Goal: Use online tool/utility

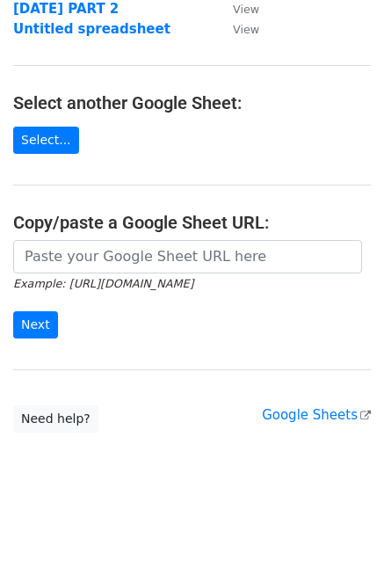
scroll to position [248, 0]
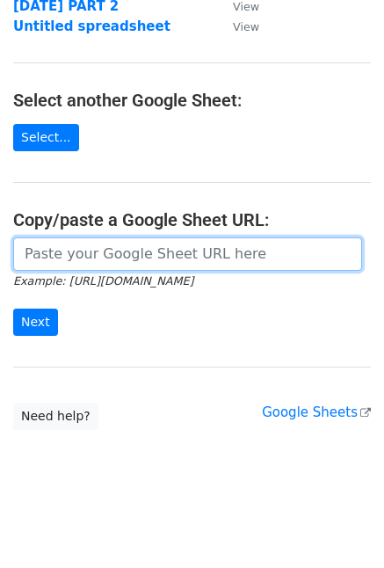
click at [76, 251] on input "url" at bounding box center [187, 253] width 349 height 33
paste input "[URL][DOMAIN_NAME]"
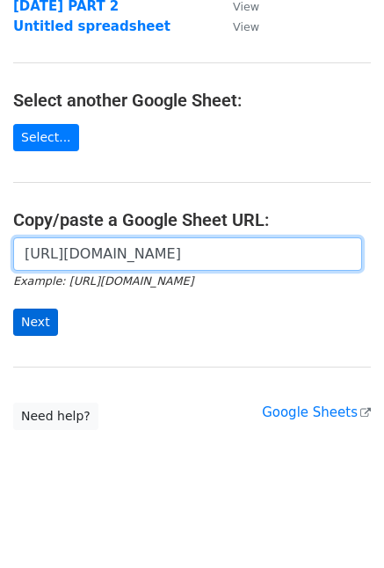
type input "[URL][DOMAIN_NAME]"
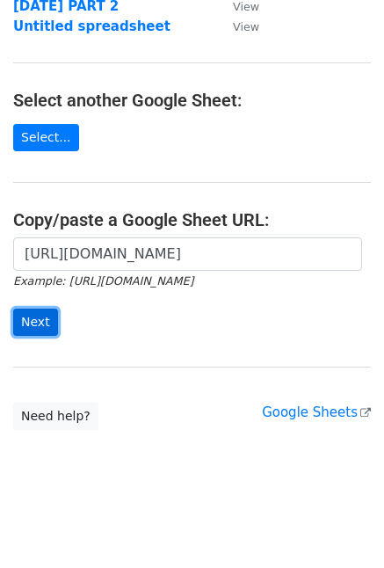
scroll to position [0, 0]
click at [22, 317] on input "Next" at bounding box center [35, 322] width 45 height 27
